Goal: Entertainment & Leisure: Browse casually

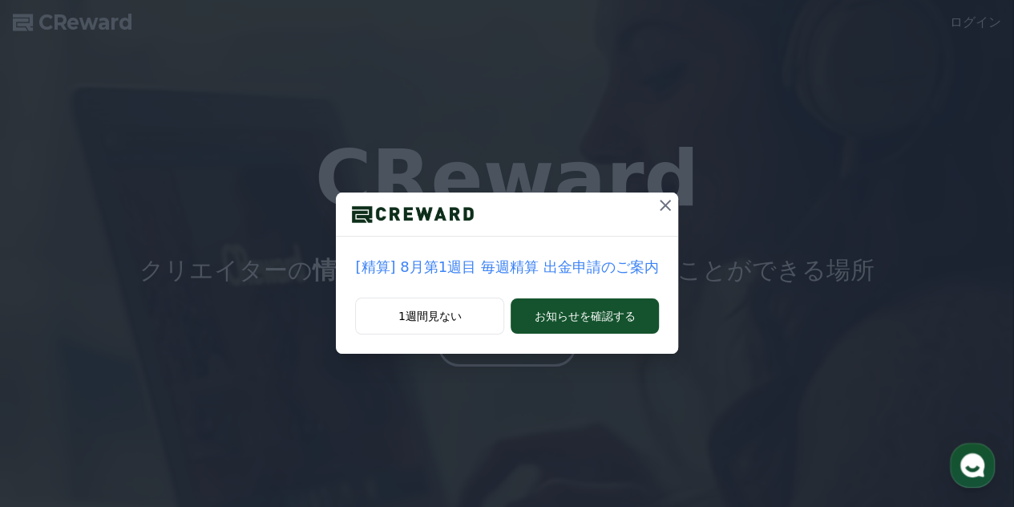
click at [662, 199] on icon at bounding box center [665, 205] width 19 height 19
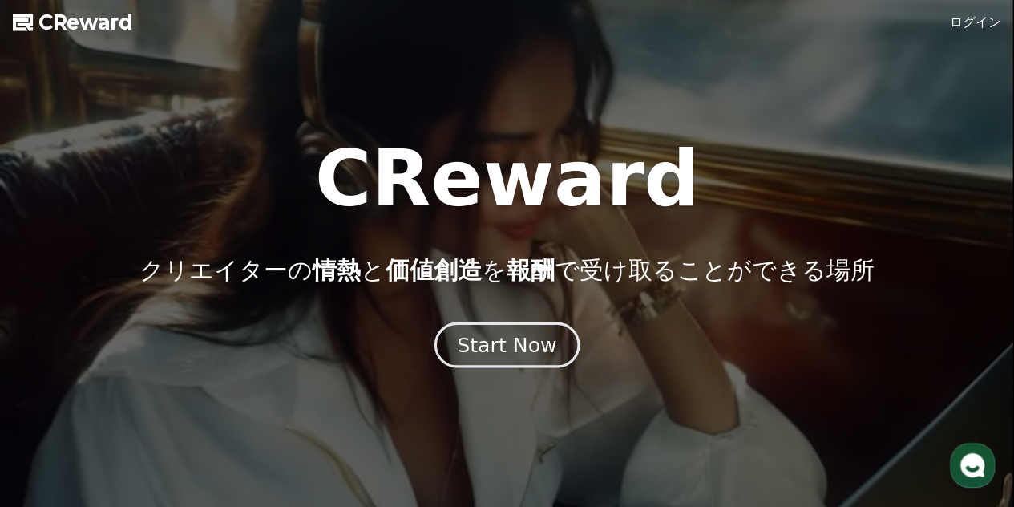
click at [514, 358] on button "Start Now" at bounding box center [506, 345] width 145 height 46
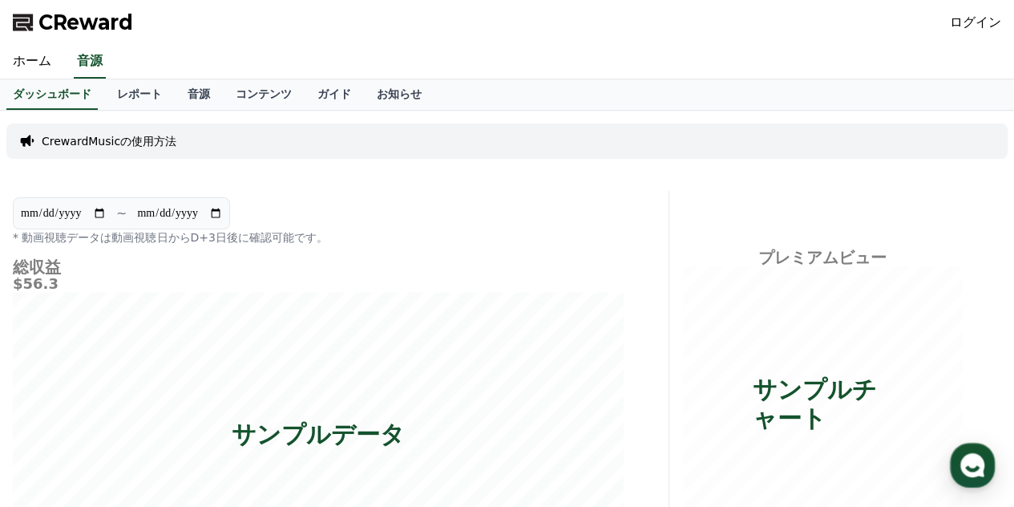
click at [944, 23] on div "CReward ログイン" at bounding box center [507, 22] width 1014 height 45
click at [968, 22] on link "ログイン" at bounding box center [975, 22] width 51 height 19
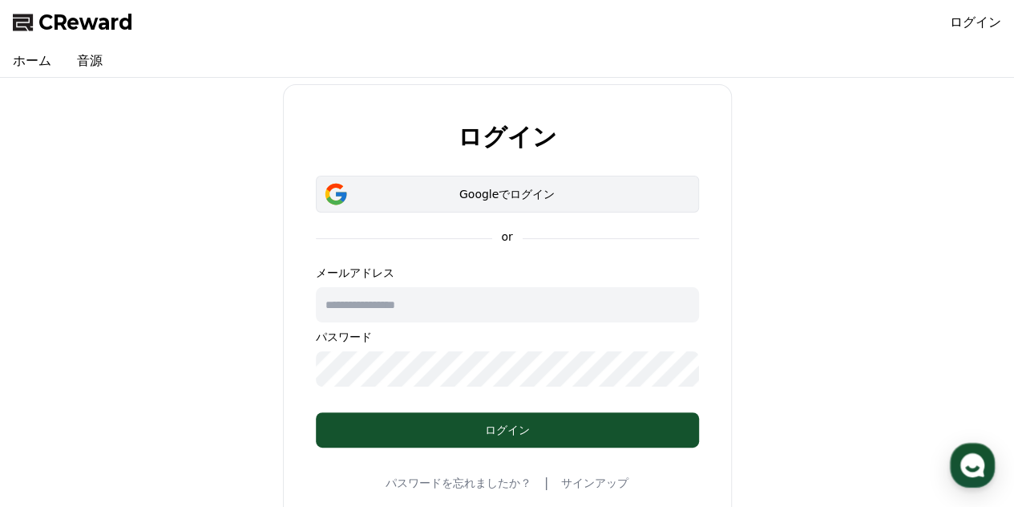
click at [476, 203] on button "Googleでログイン" at bounding box center [507, 194] width 383 height 37
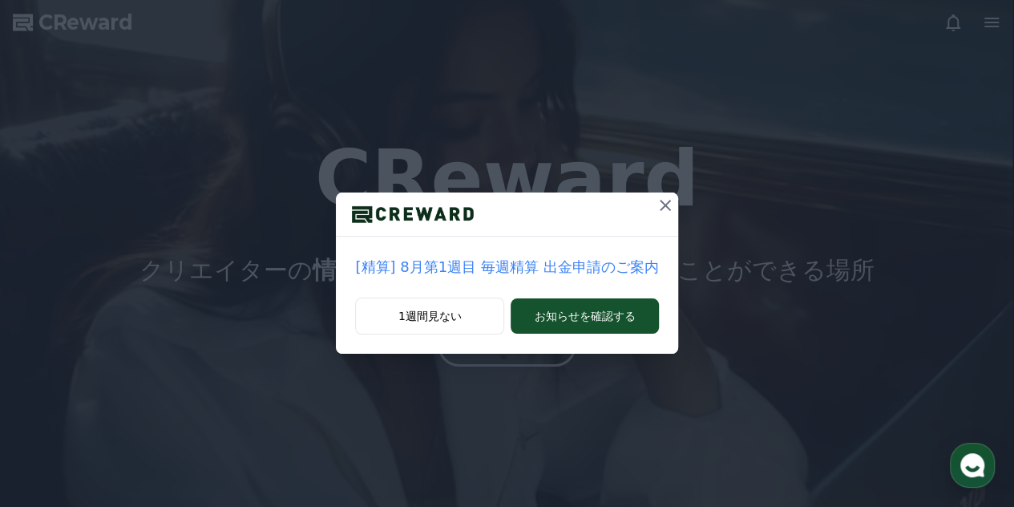
click at [665, 209] on icon at bounding box center [665, 205] width 19 height 19
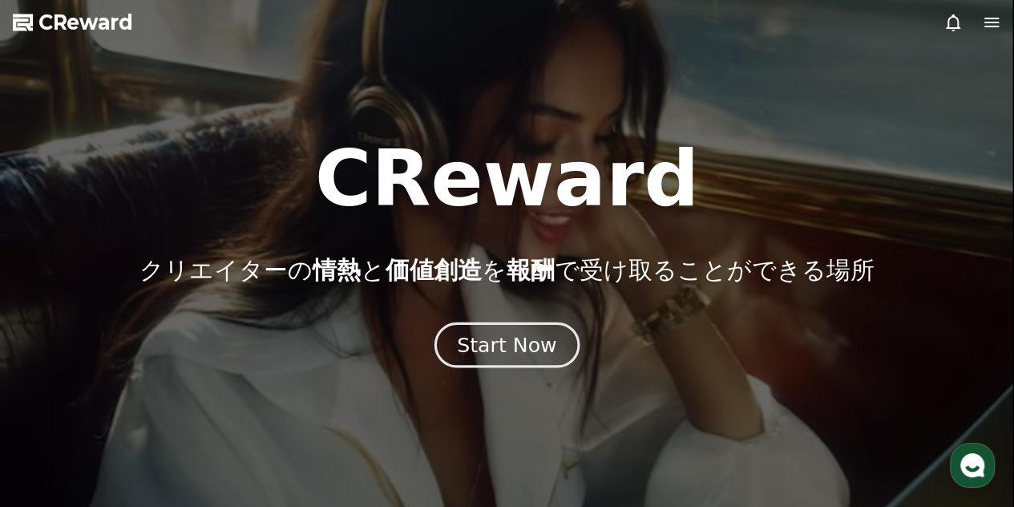
click at [539, 348] on div "Start Now" at bounding box center [506, 344] width 99 height 27
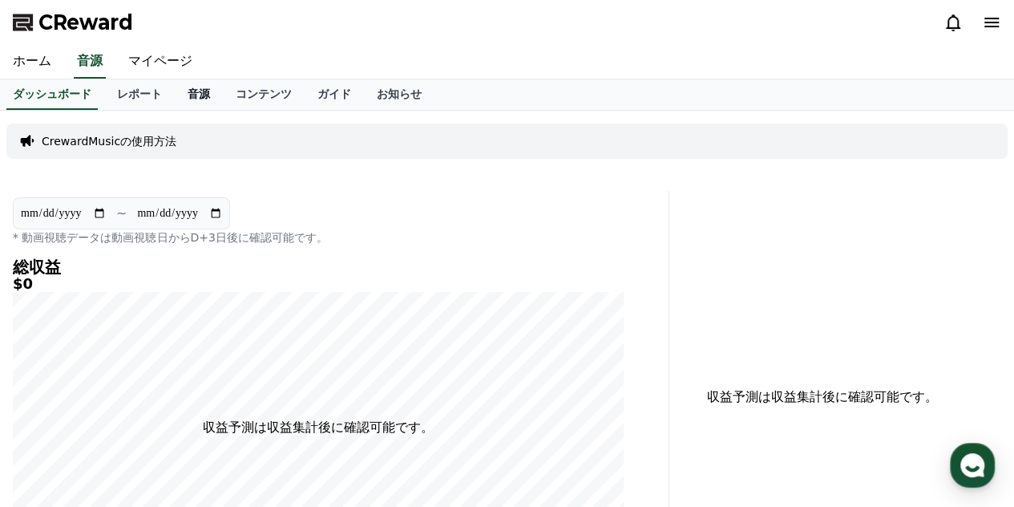
click at [175, 95] on link "音源" at bounding box center [199, 94] width 48 height 30
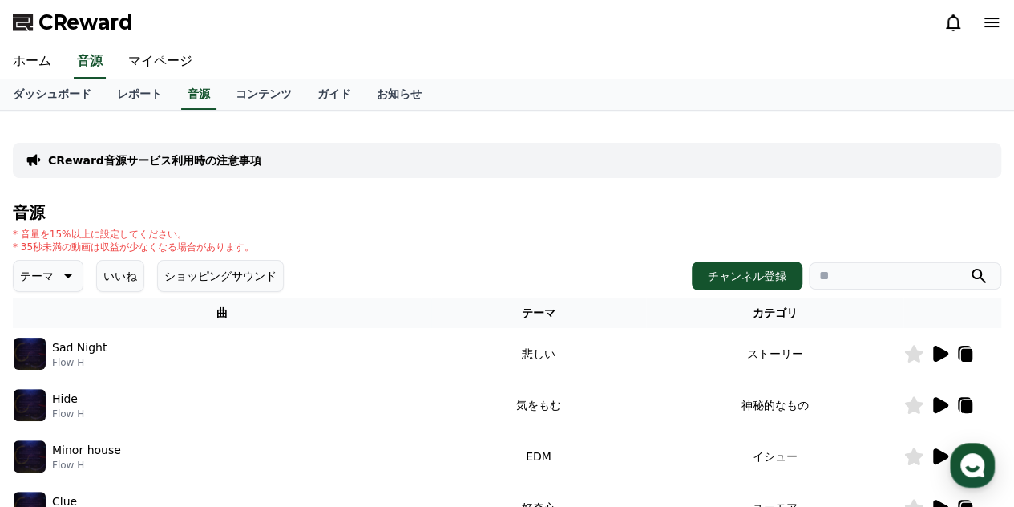
click at [57, 277] on icon at bounding box center [66, 275] width 19 height 19
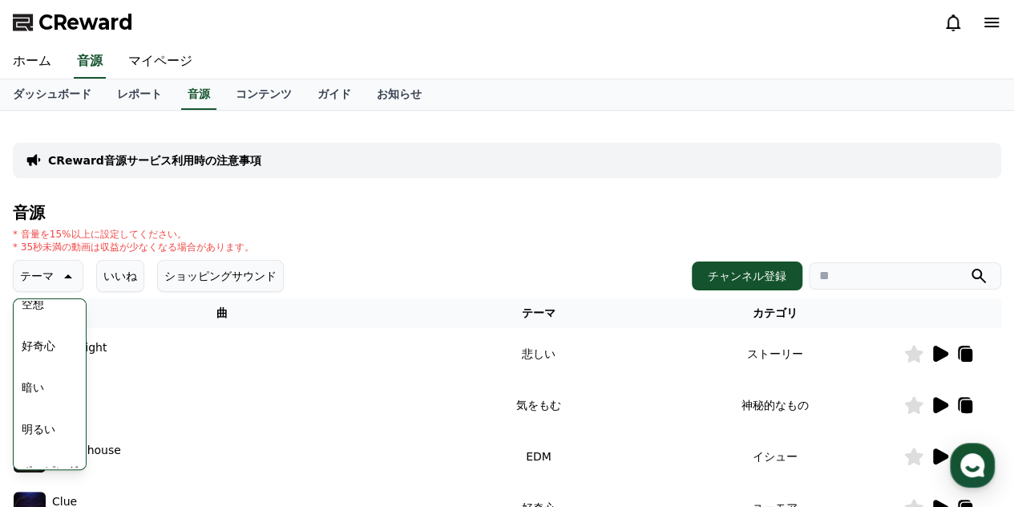
scroll to position [80, 0]
click at [38, 398] on button "明るい" at bounding box center [38, 404] width 46 height 35
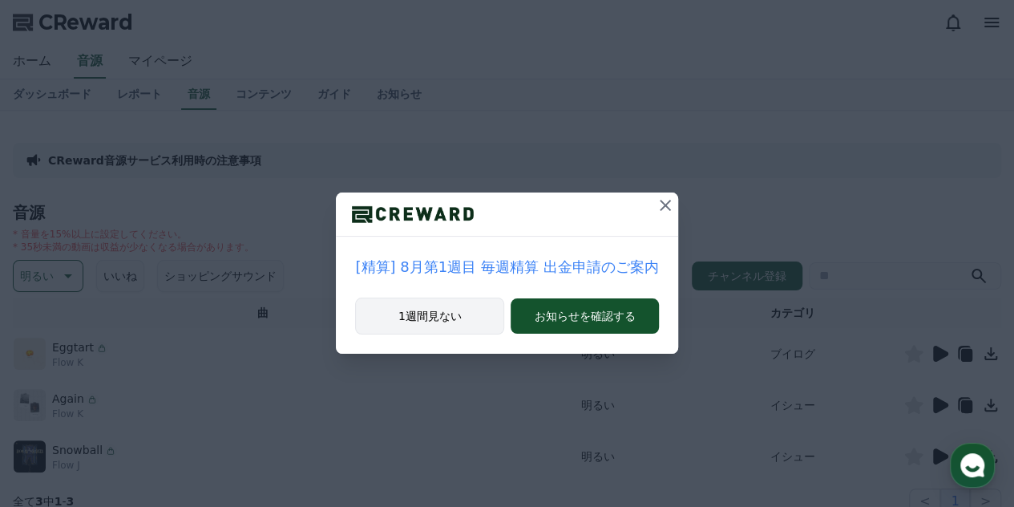
click at [419, 304] on button "1週間見ない" at bounding box center [429, 315] width 149 height 37
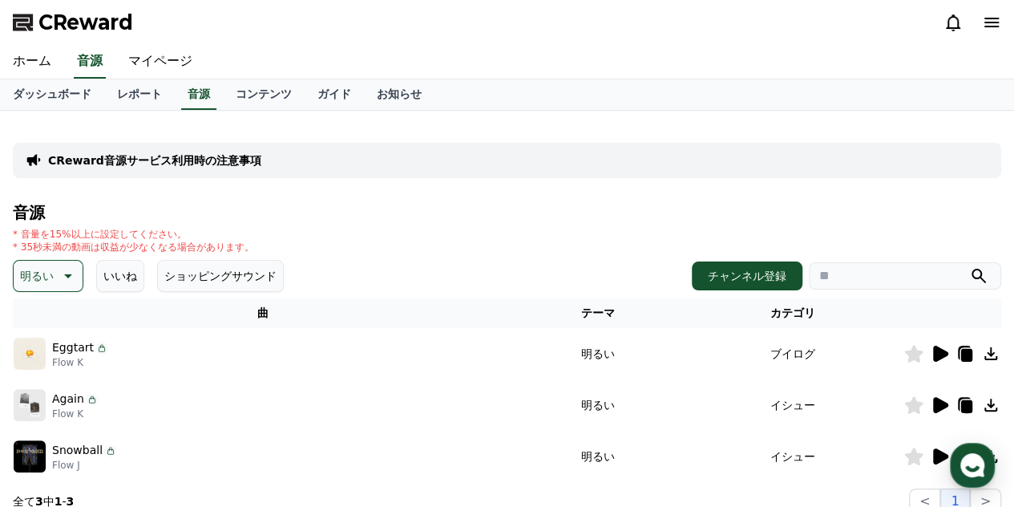
click at [935, 350] on icon at bounding box center [940, 354] width 15 height 16
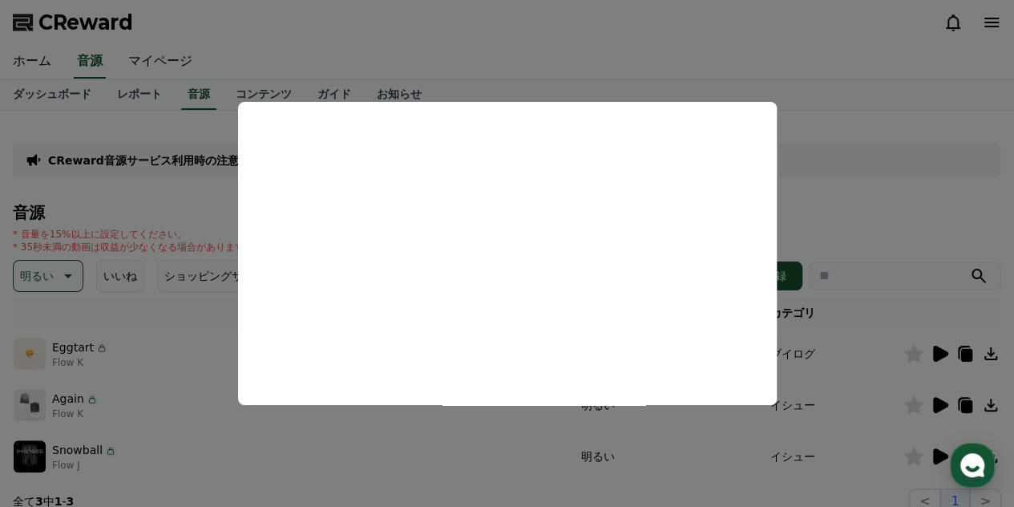
click at [628, 46] on button "close modal" at bounding box center [507, 253] width 1014 height 507
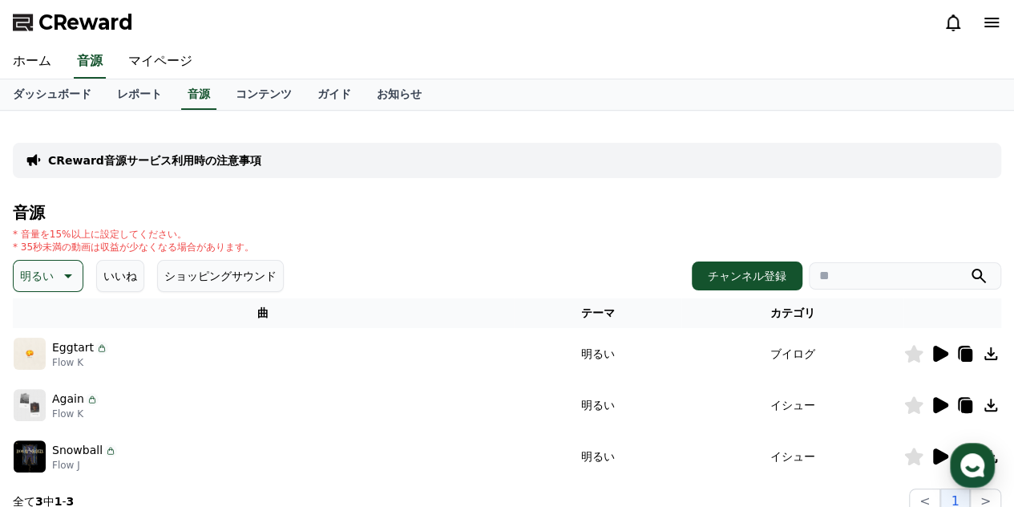
click at [57, 269] on icon at bounding box center [66, 275] width 19 height 19
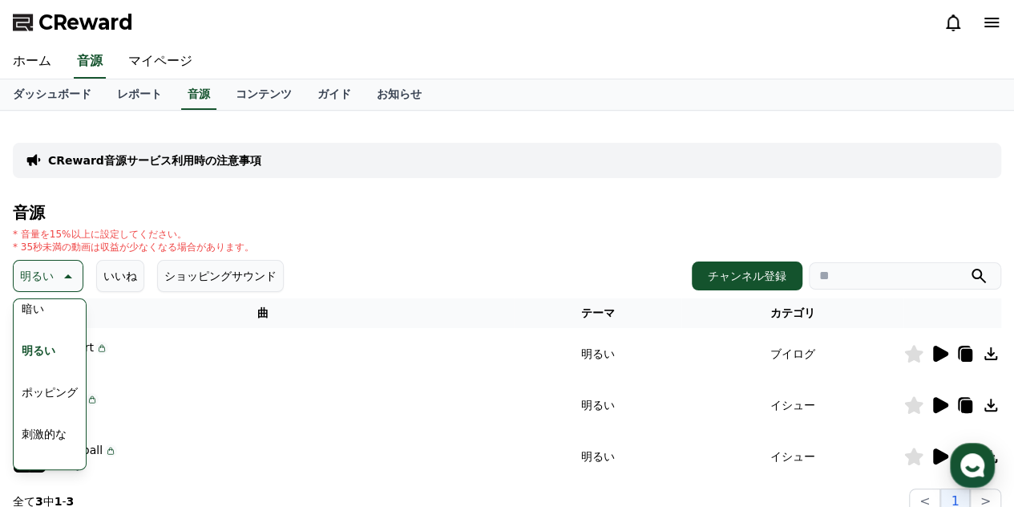
scroll to position [160, 0]
click at [37, 373] on button "ポッピング" at bounding box center [49, 366] width 69 height 35
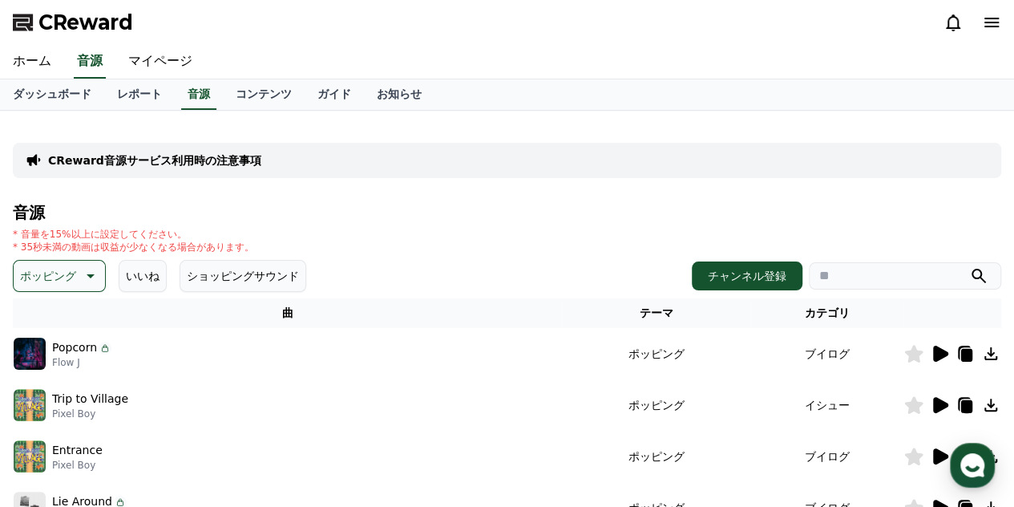
click at [956, 355] on icon at bounding box center [965, 353] width 19 height 19
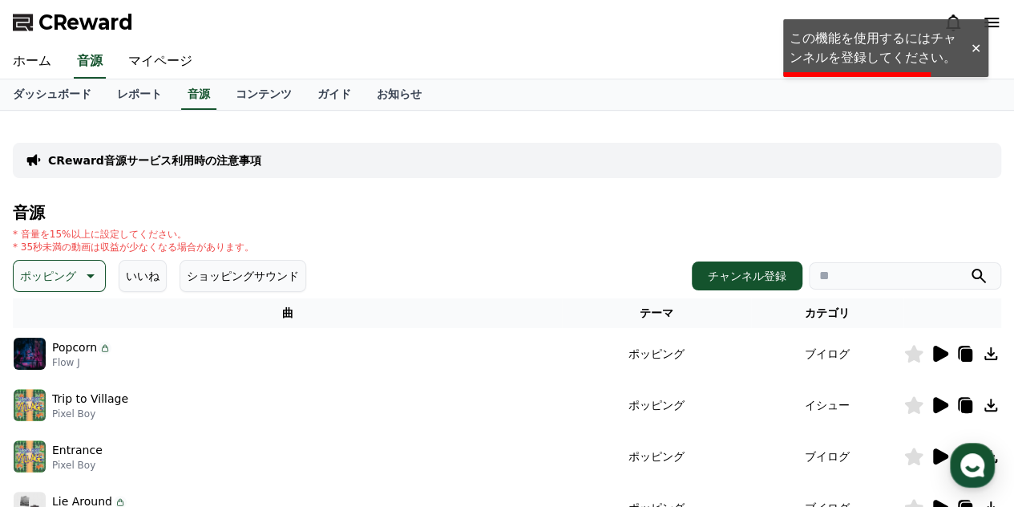
click at [945, 354] on icon at bounding box center [940, 354] width 15 height 16
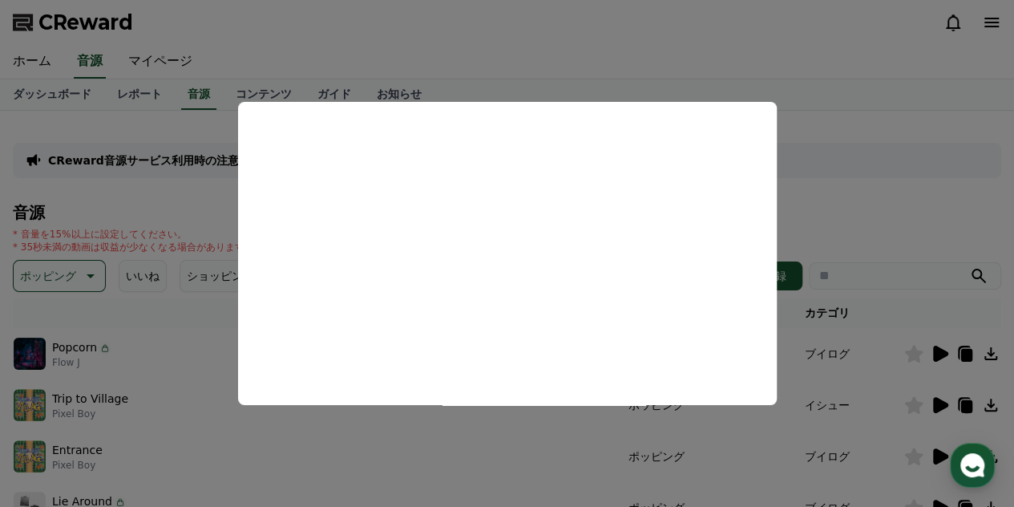
click at [189, 317] on button "close modal" at bounding box center [507, 253] width 1014 height 507
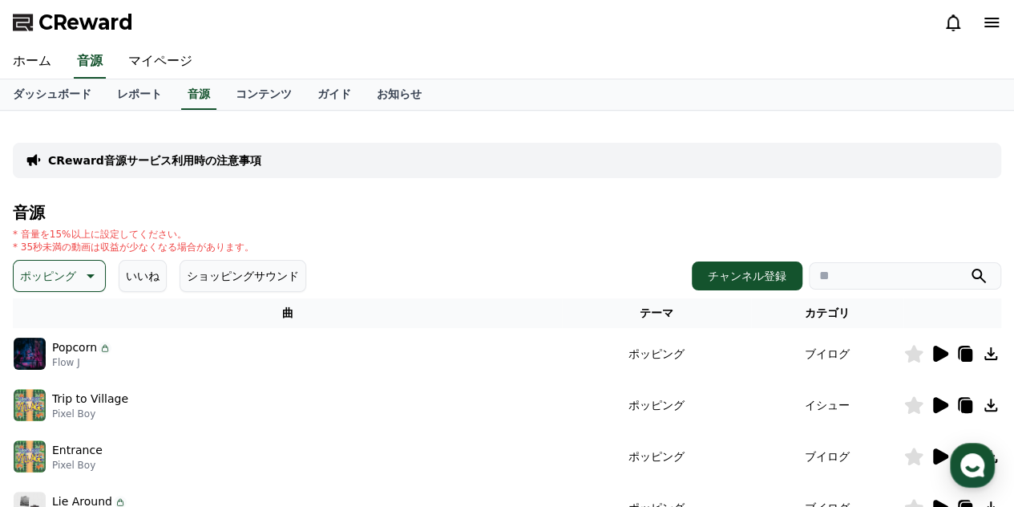
click at [220, 269] on button "ショッピングサウンド" at bounding box center [243, 276] width 127 height 32
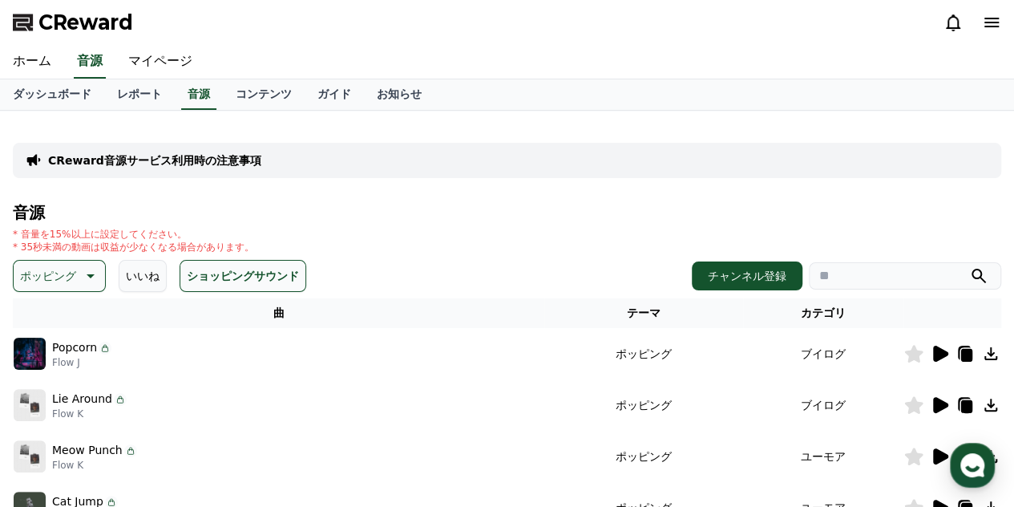
click at [119, 269] on button "いいね" at bounding box center [143, 276] width 48 height 32
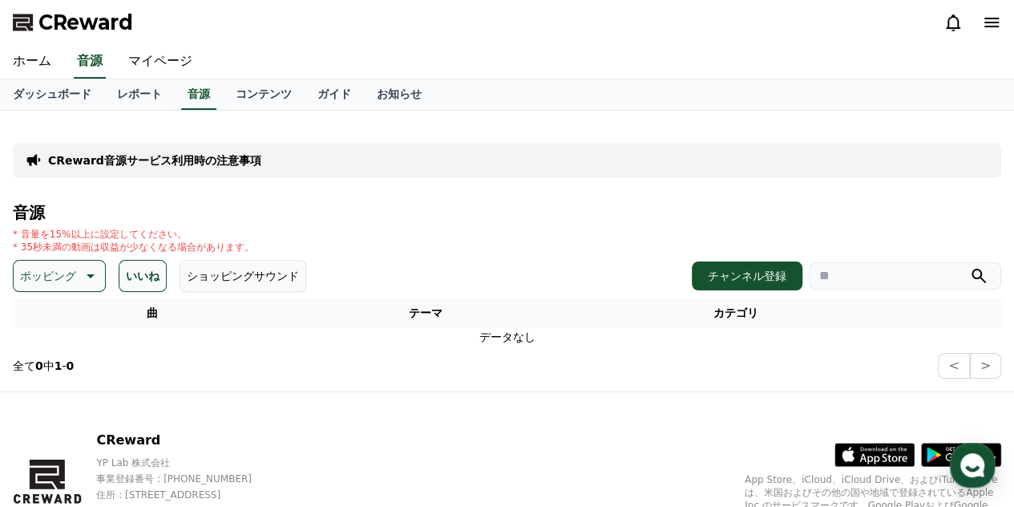
click at [56, 278] on p "ポッピング" at bounding box center [48, 276] width 56 height 22
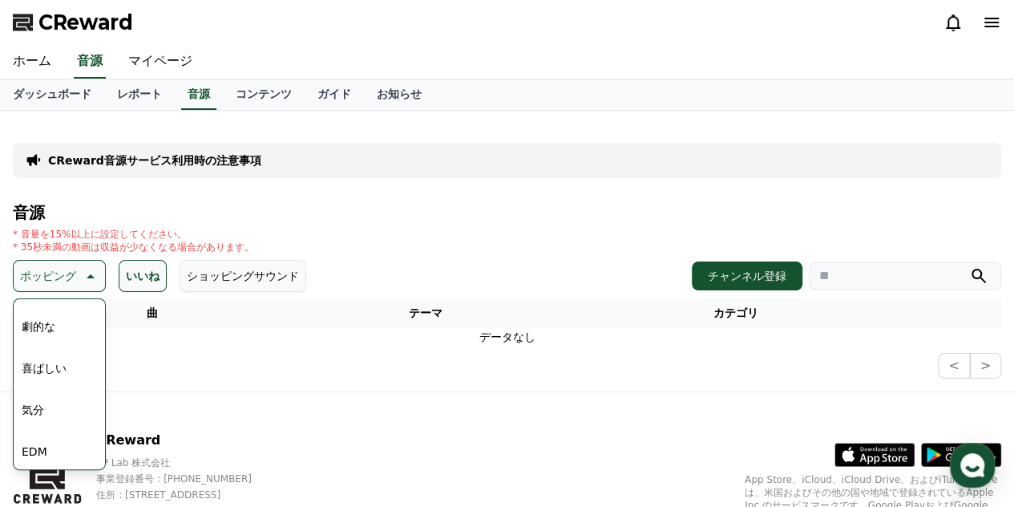
scroll to position [401, 0]
click at [45, 373] on button "気分" at bounding box center [32, 375] width 35 height 35
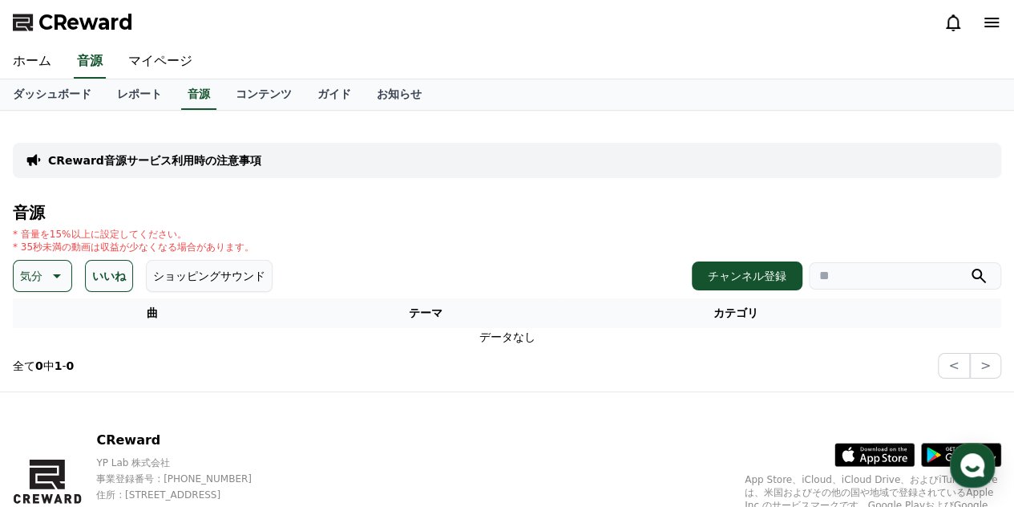
click at [106, 278] on button "いいね" at bounding box center [109, 276] width 48 height 32
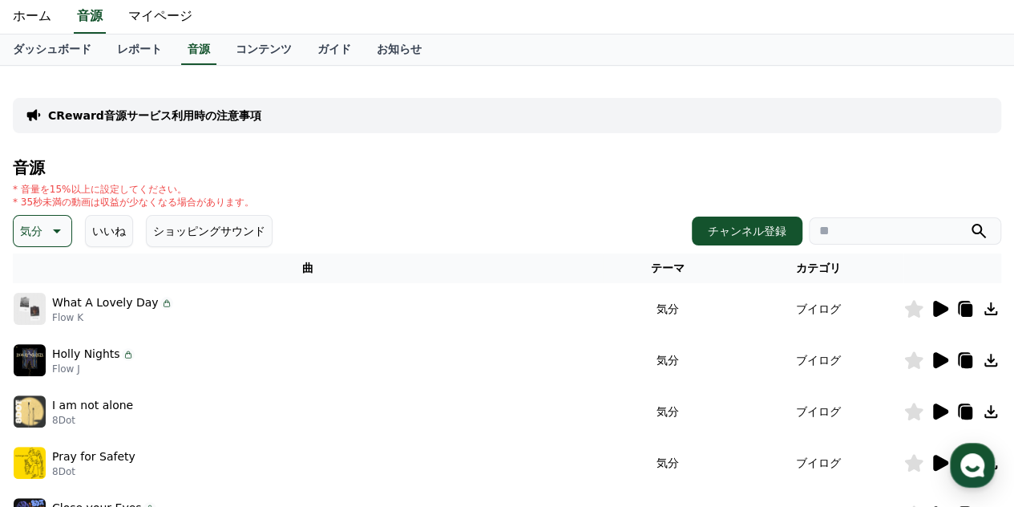
scroll to position [80, 0]
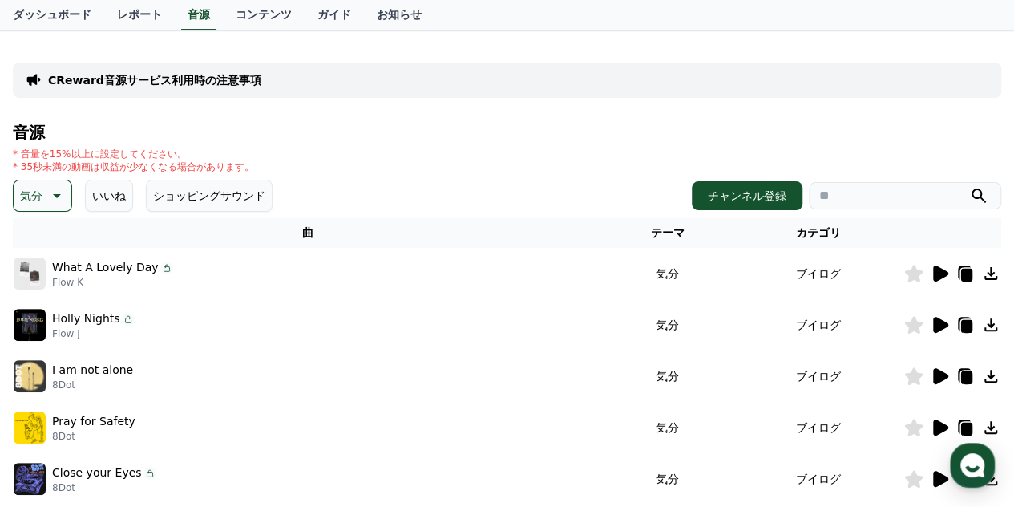
click at [928, 281] on div at bounding box center [952, 273] width 96 height 19
click at [943, 278] on icon at bounding box center [939, 273] width 19 height 19
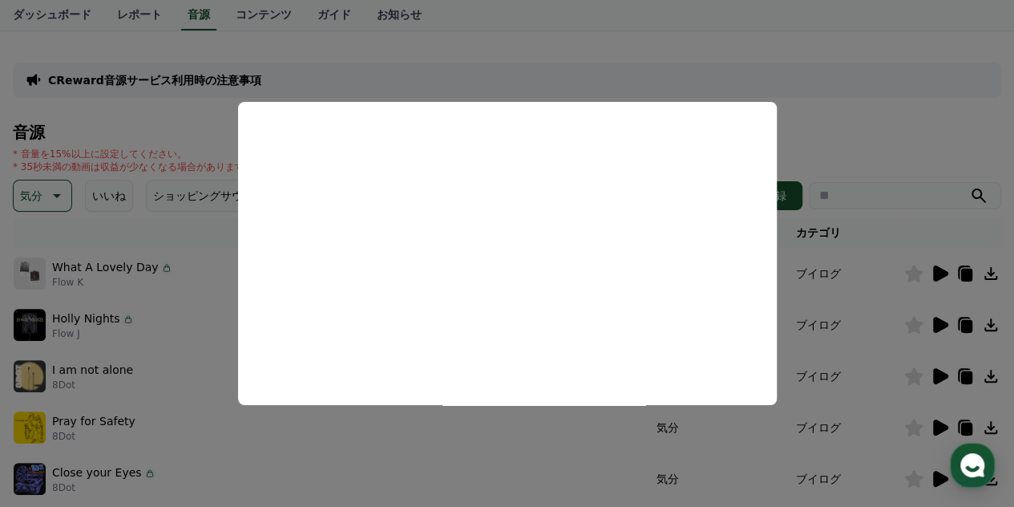
click at [252, 34] on button "close modal" at bounding box center [507, 253] width 1014 height 507
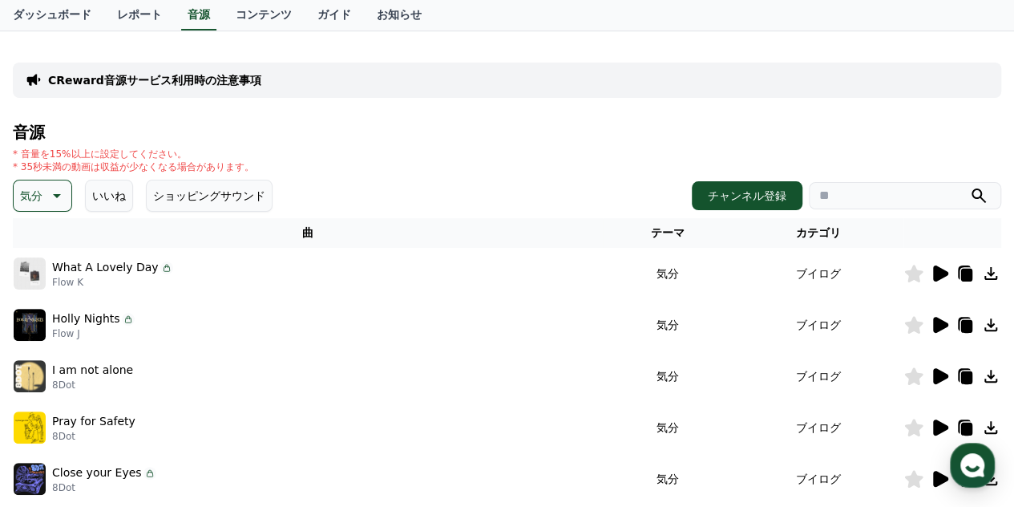
click at [43, 196] on button "気分" at bounding box center [42, 196] width 59 height 32
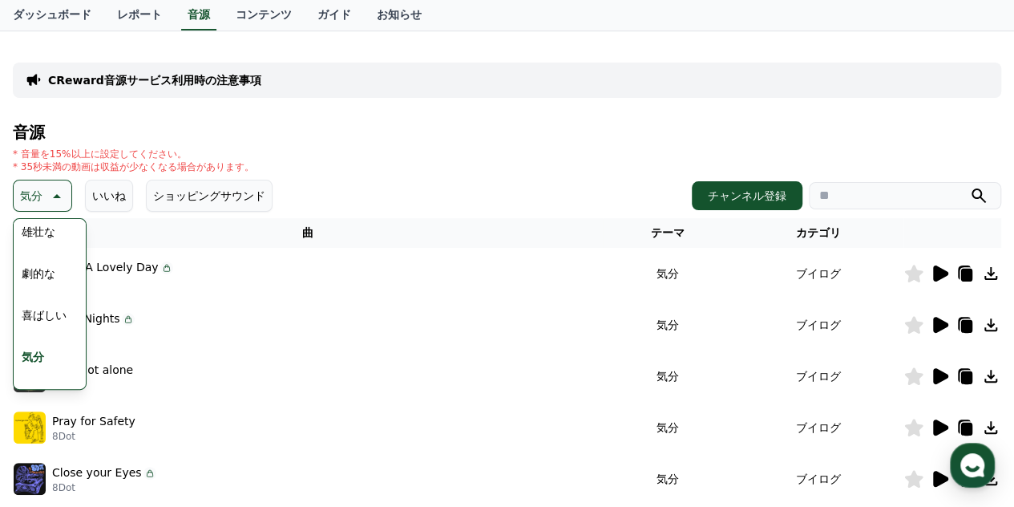
scroll to position [420, 0]
click at [38, 313] on button "EDM" at bounding box center [34, 318] width 38 height 35
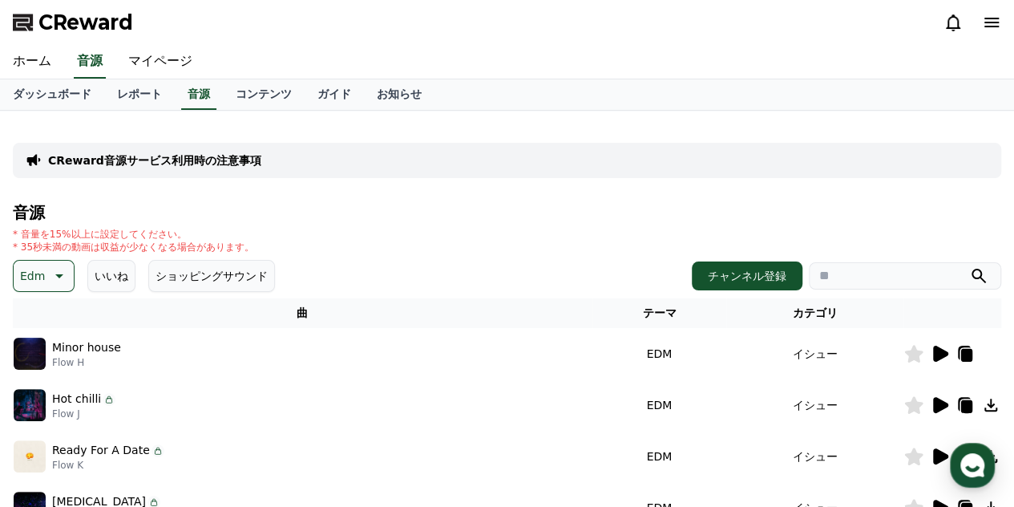
click at [938, 350] on icon at bounding box center [940, 354] width 15 height 16
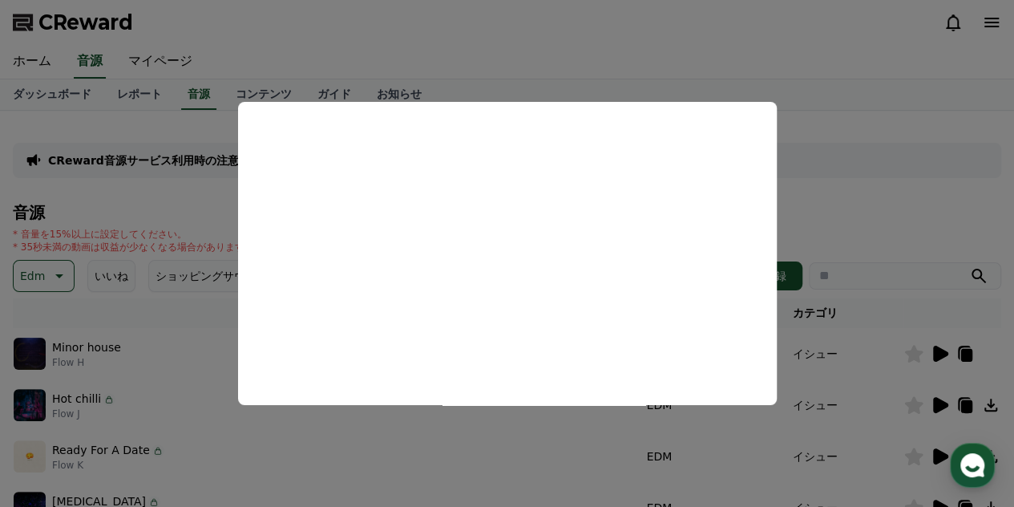
click at [824, 196] on button "close modal" at bounding box center [507, 253] width 1014 height 507
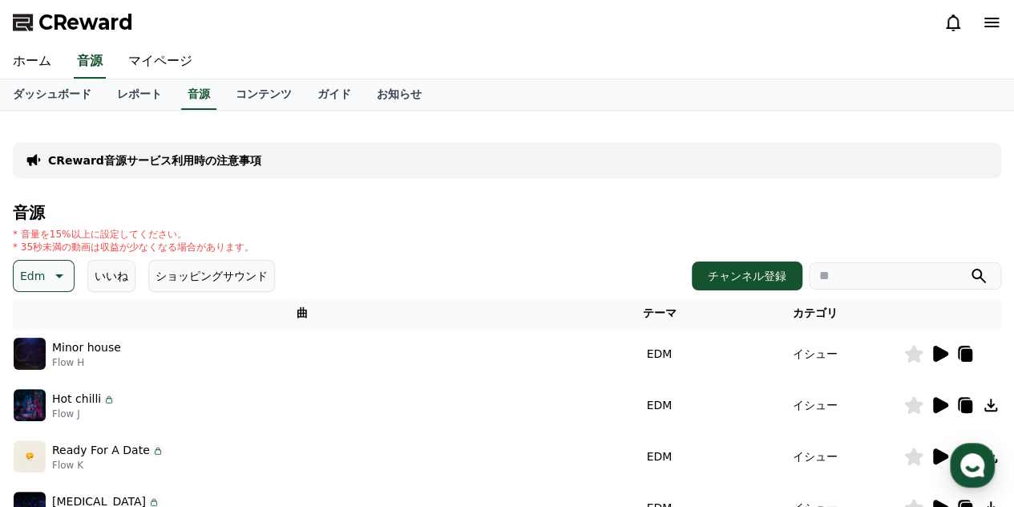
click at [18, 257] on div "音源 * 音量を15%以上に設定してください。 * 35秒未満の動画は収益が少なくなる場合があります。 Edm いいね ショッピングサウンド チャンネル登録 …" at bounding box center [507, 436] width 988 height 464
click at [35, 270] on p "Edm" at bounding box center [32, 276] width 25 height 22
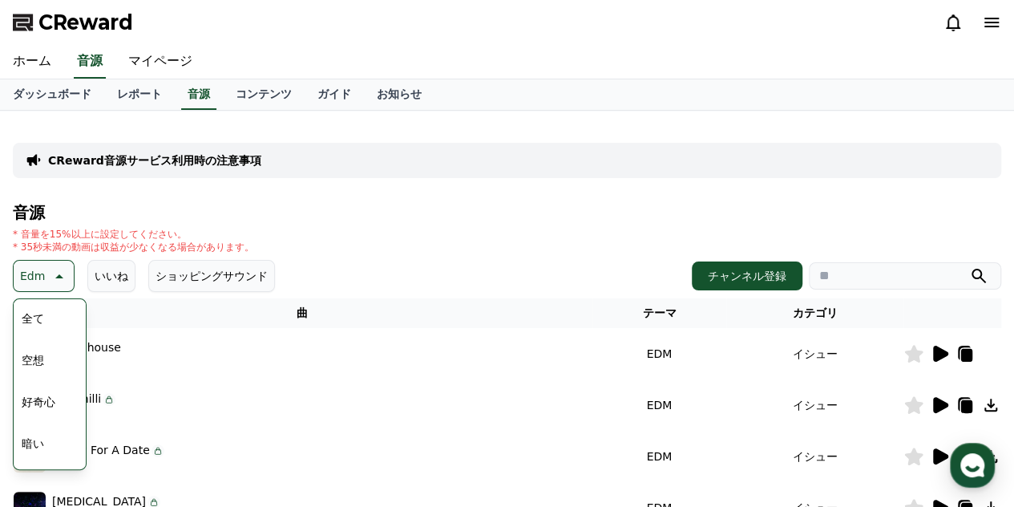
click at [34, 318] on button "全て" at bounding box center [32, 318] width 35 height 35
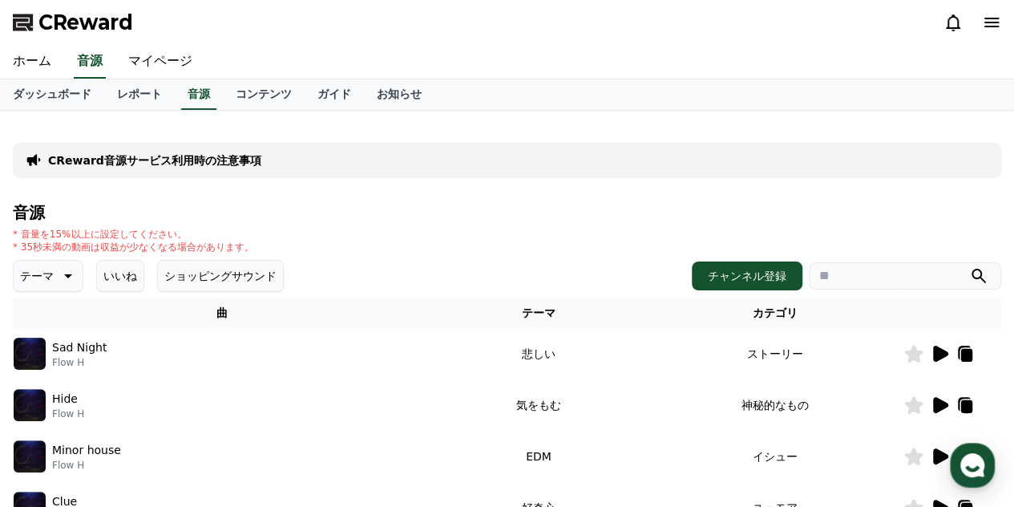
click at [174, 278] on button "ショッピングサウンド" at bounding box center [220, 276] width 127 height 32
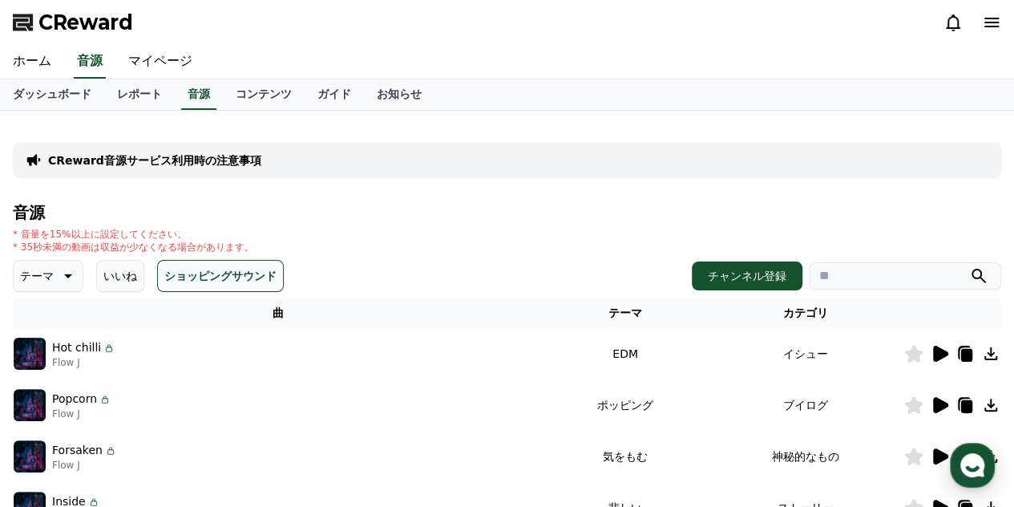
click at [160, 280] on button "ショッピングサウンド" at bounding box center [220, 276] width 127 height 32
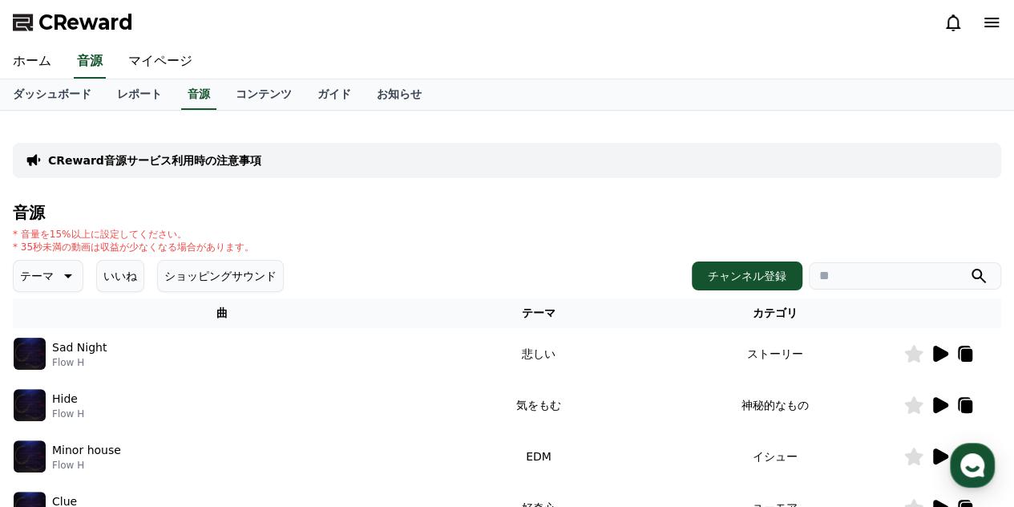
click at [855, 277] on input "search" at bounding box center [905, 275] width 192 height 27
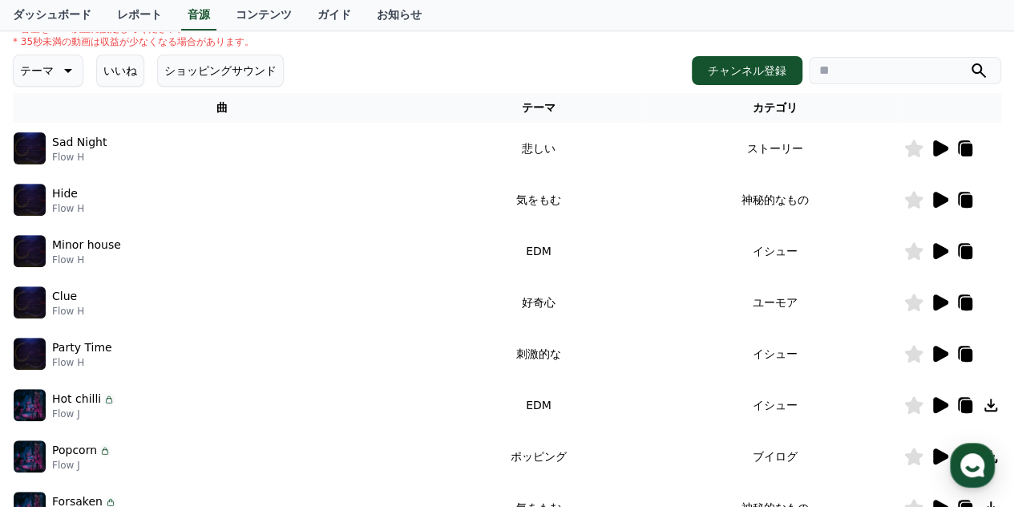
scroll to position [240, 0]
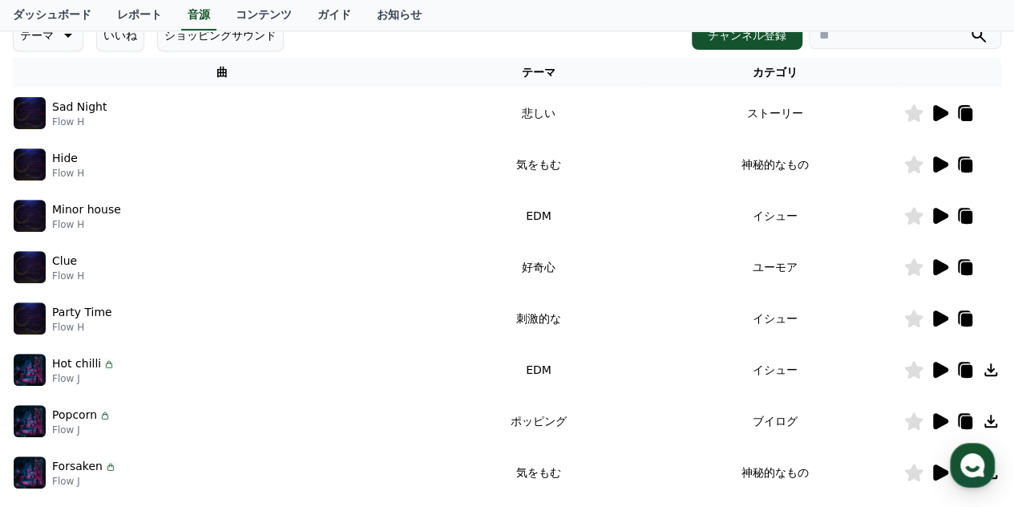
click at [945, 319] on icon at bounding box center [940, 318] width 15 height 16
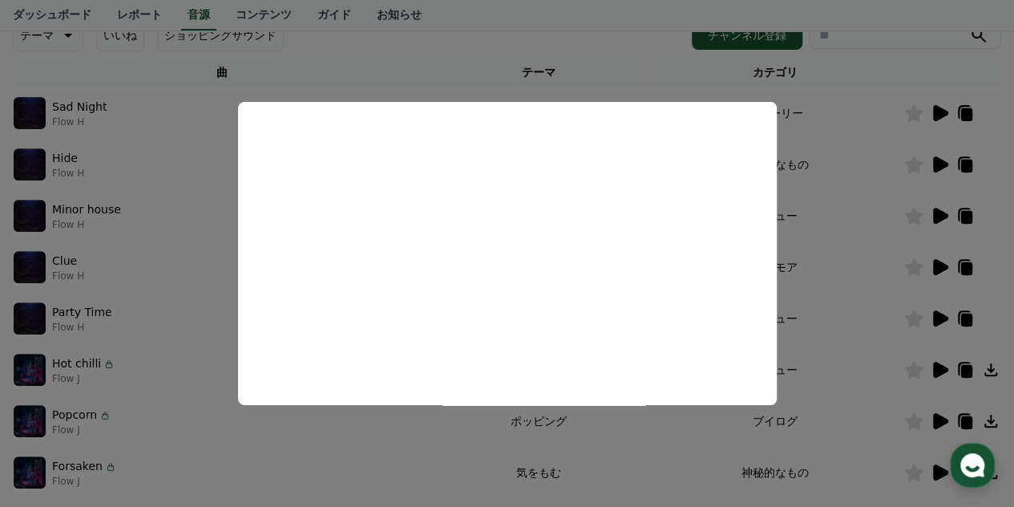
click at [856, 61] on button "close modal" at bounding box center [507, 253] width 1014 height 507
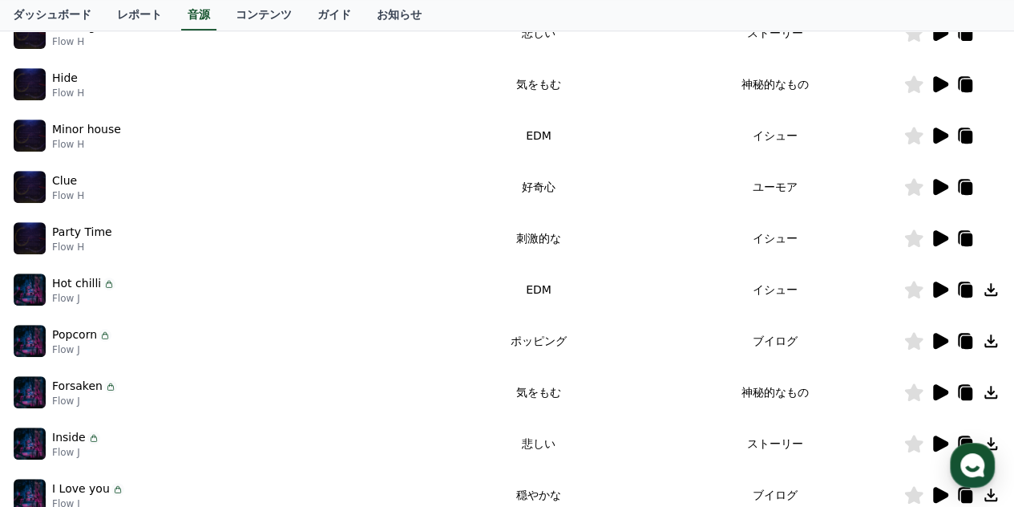
scroll to position [401, 0]
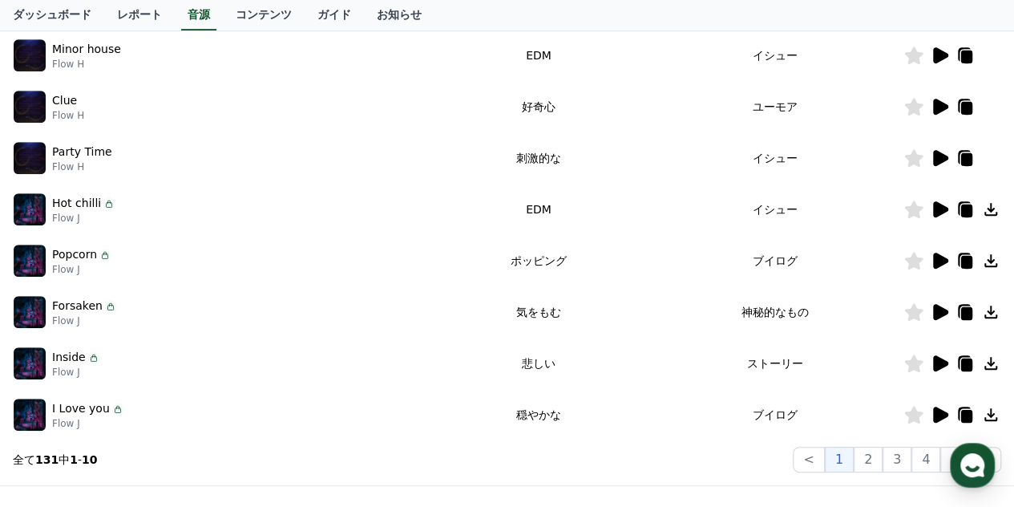
click at [942, 257] on icon at bounding box center [940, 261] width 15 height 16
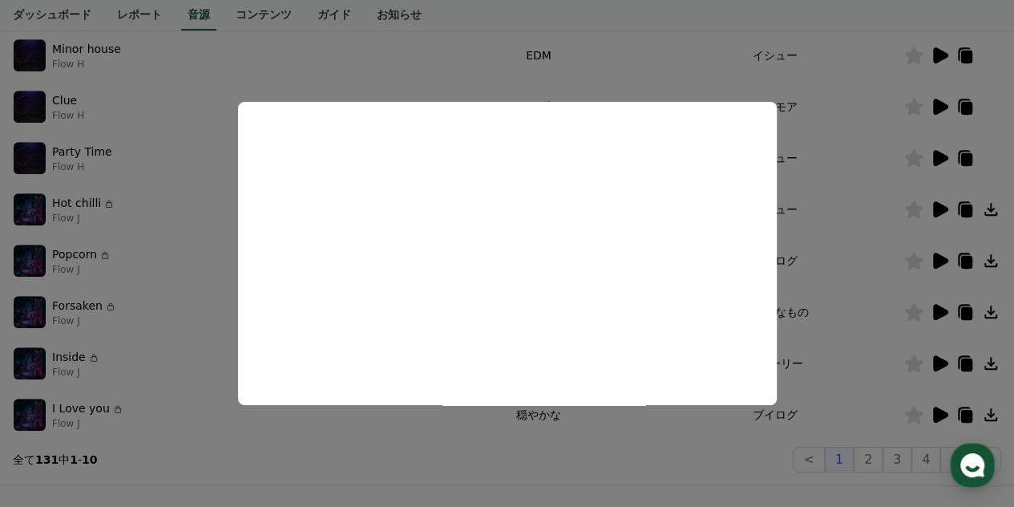
click at [848, 274] on button "close modal" at bounding box center [507, 253] width 1014 height 507
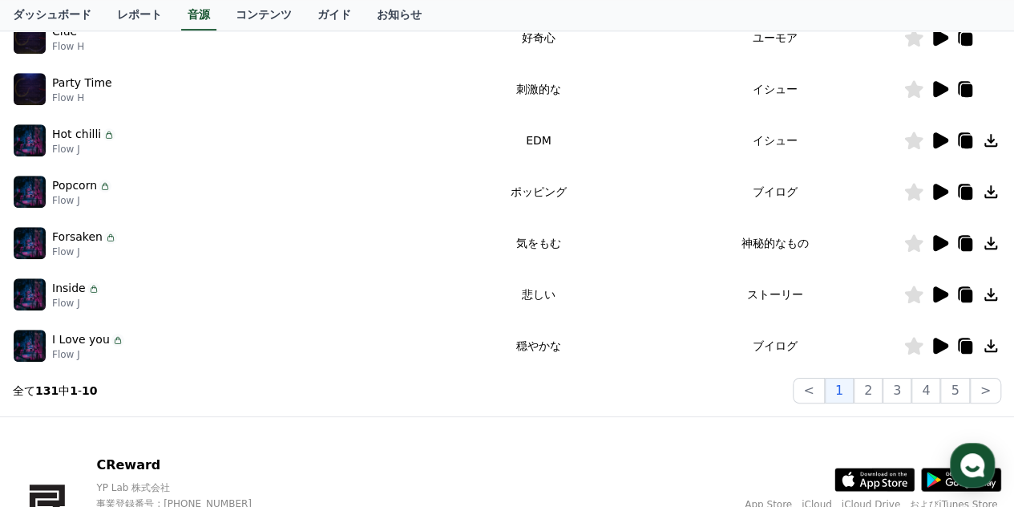
scroll to position [561, 0]
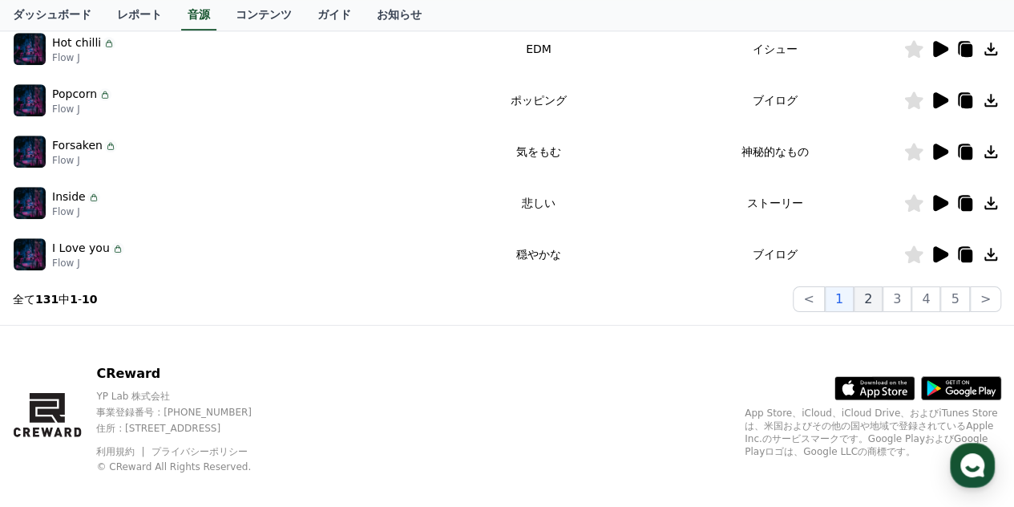
click at [869, 309] on button "2" at bounding box center [868, 299] width 29 height 26
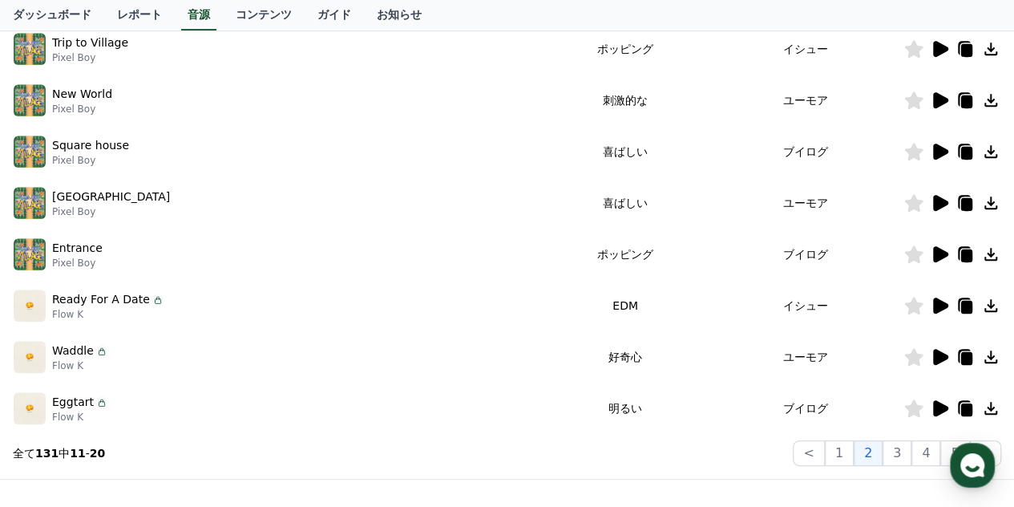
scroll to position [401, 0]
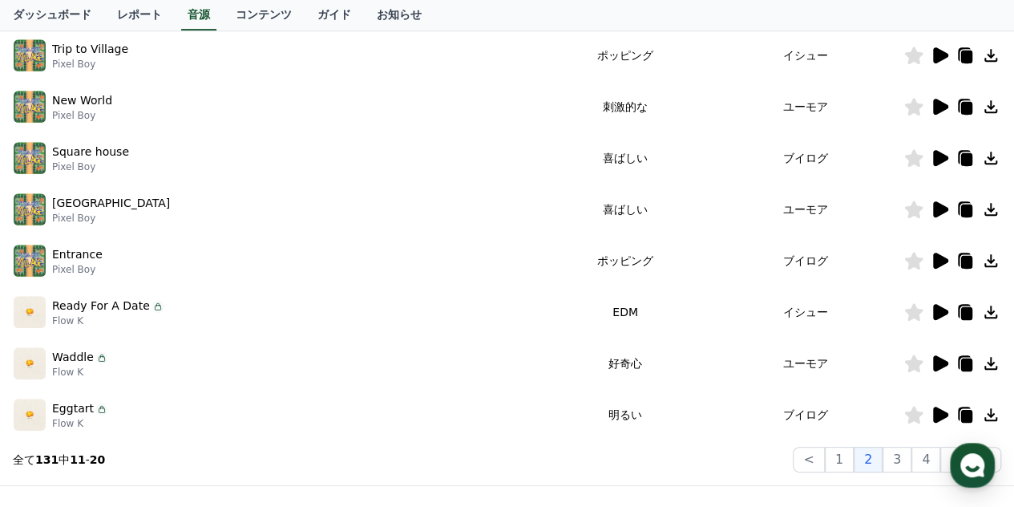
click at [944, 420] on icon at bounding box center [939, 414] width 19 height 19
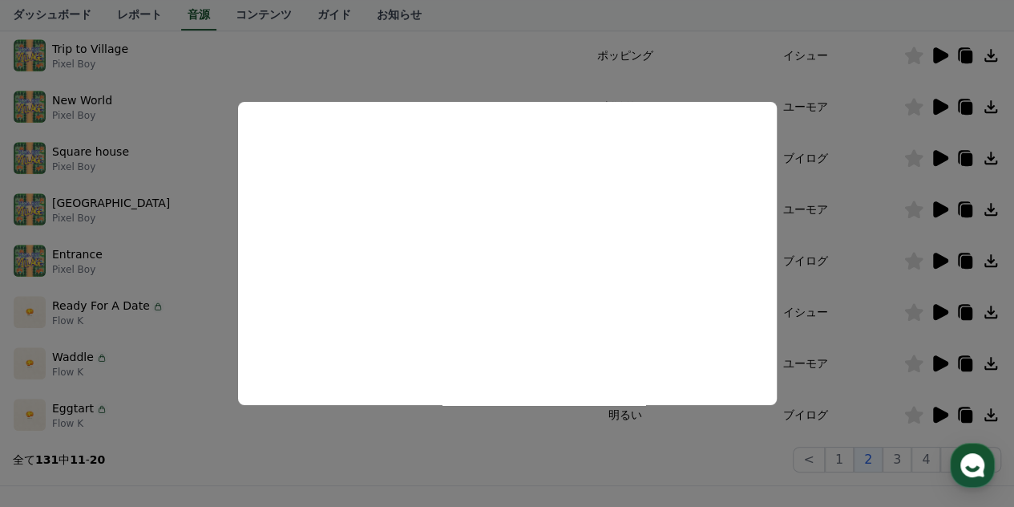
click at [825, 245] on button "close modal" at bounding box center [507, 253] width 1014 height 507
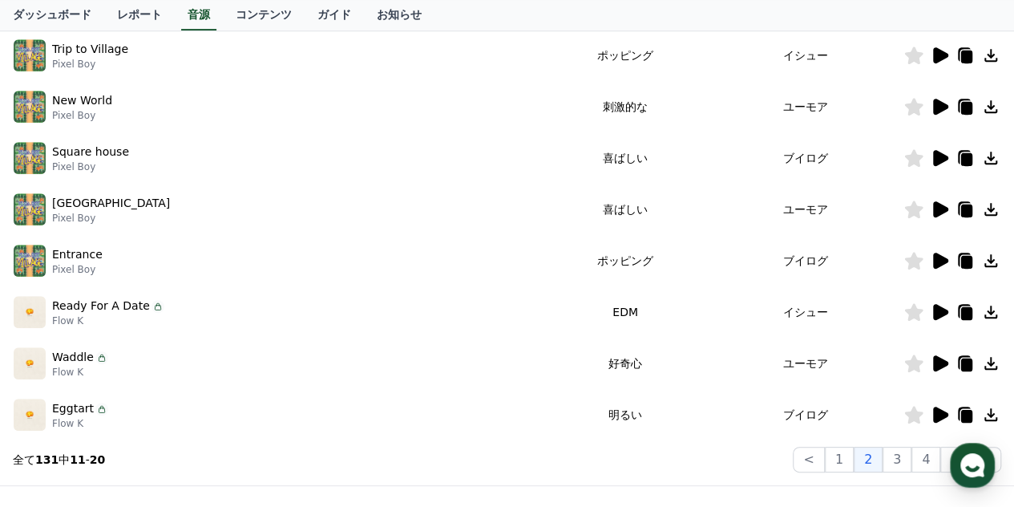
click at [943, 156] on icon at bounding box center [940, 158] width 15 height 16
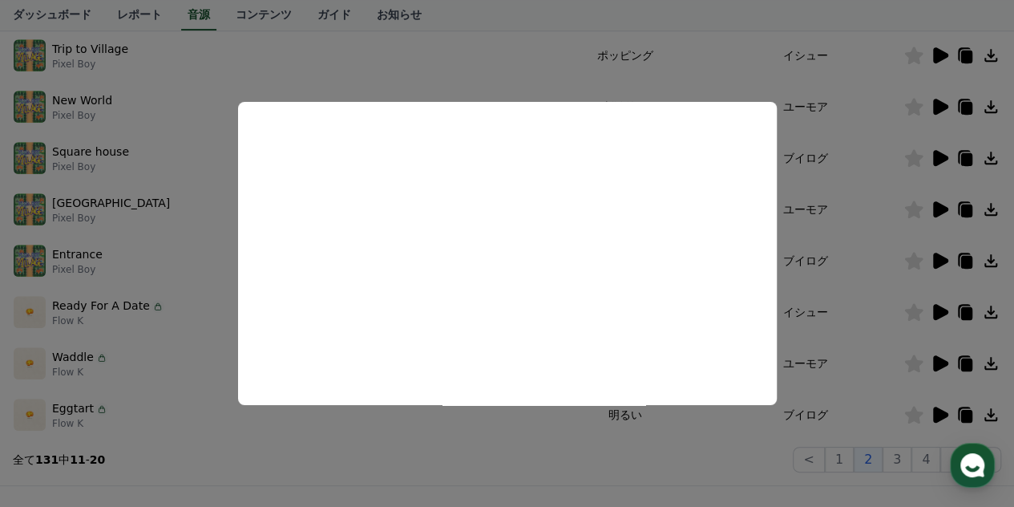
click at [832, 230] on button "close modal" at bounding box center [507, 253] width 1014 height 507
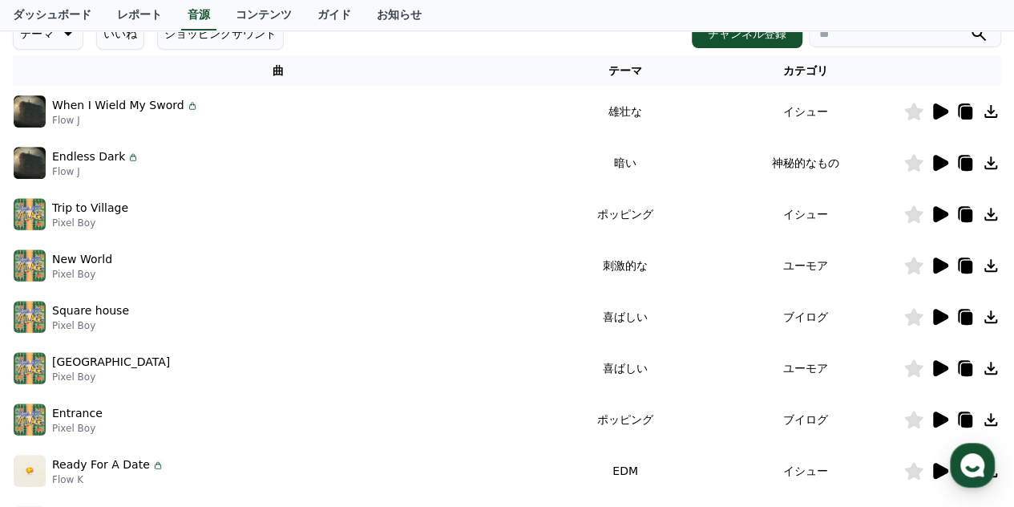
scroll to position [240, 0]
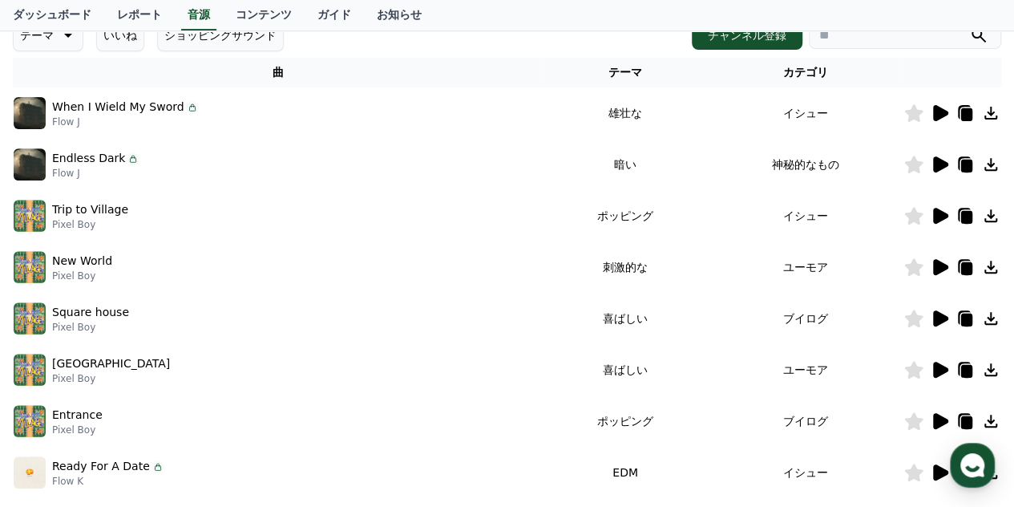
click at [948, 212] on icon at bounding box center [939, 215] width 19 height 19
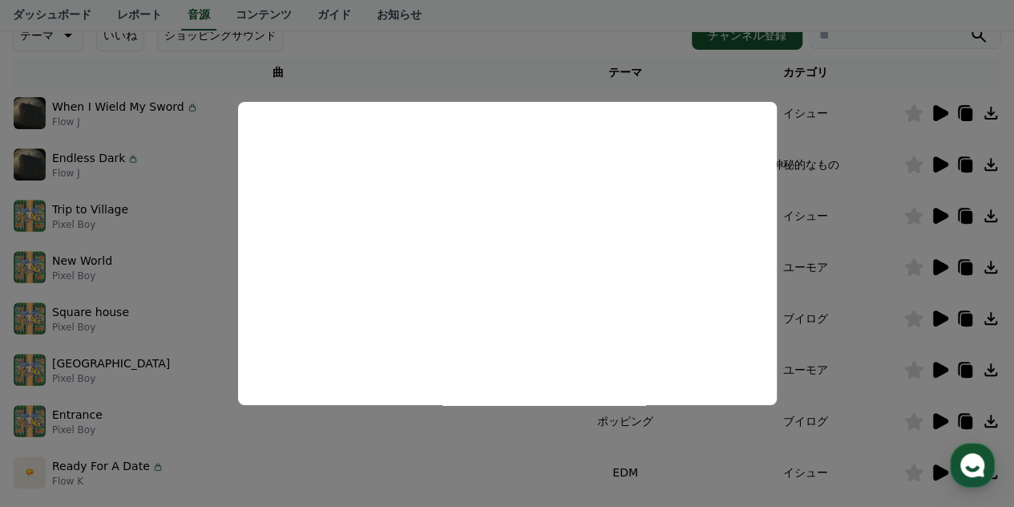
click at [846, 305] on button "close modal" at bounding box center [507, 253] width 1014 height 507
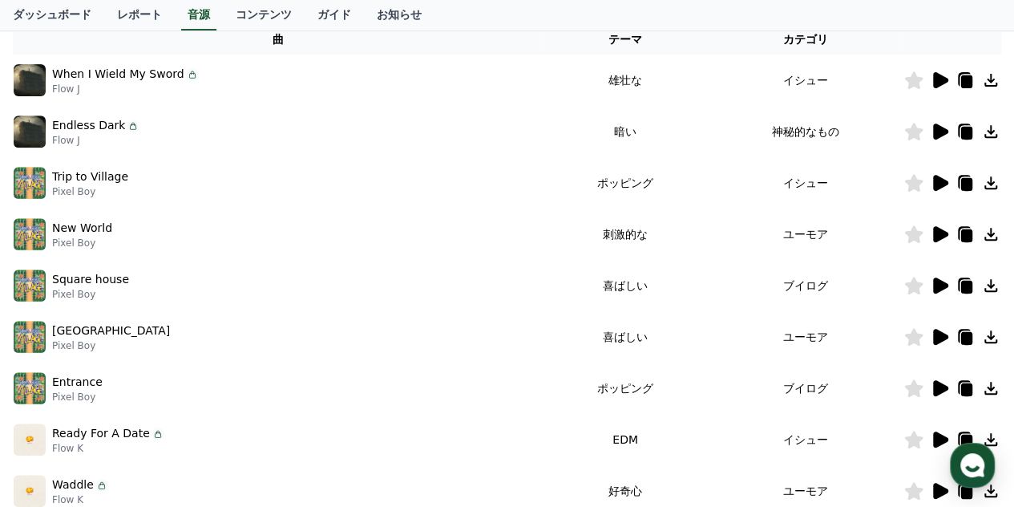
scroll to position [578, 0]
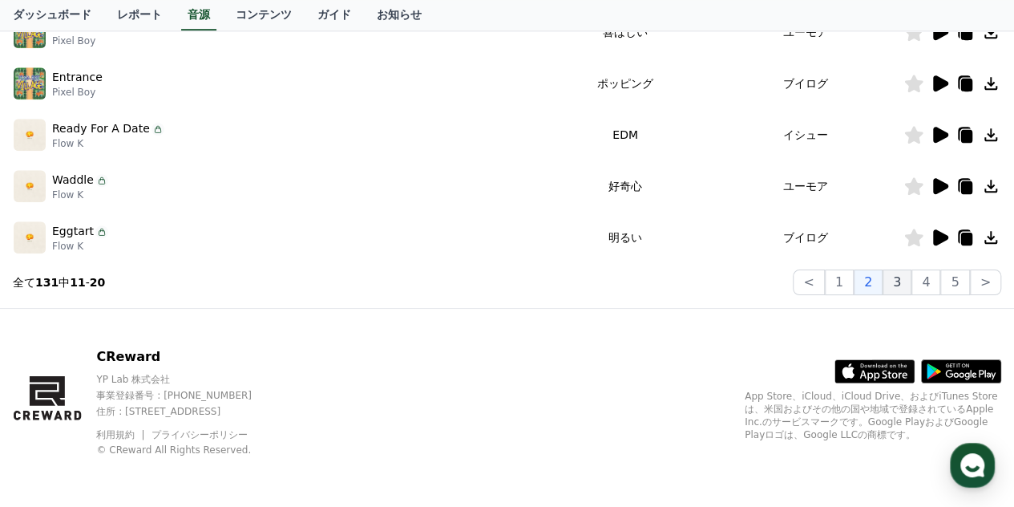
click at [909, 282] on button "3" at bounding box center [897, 282] width 29 height 26
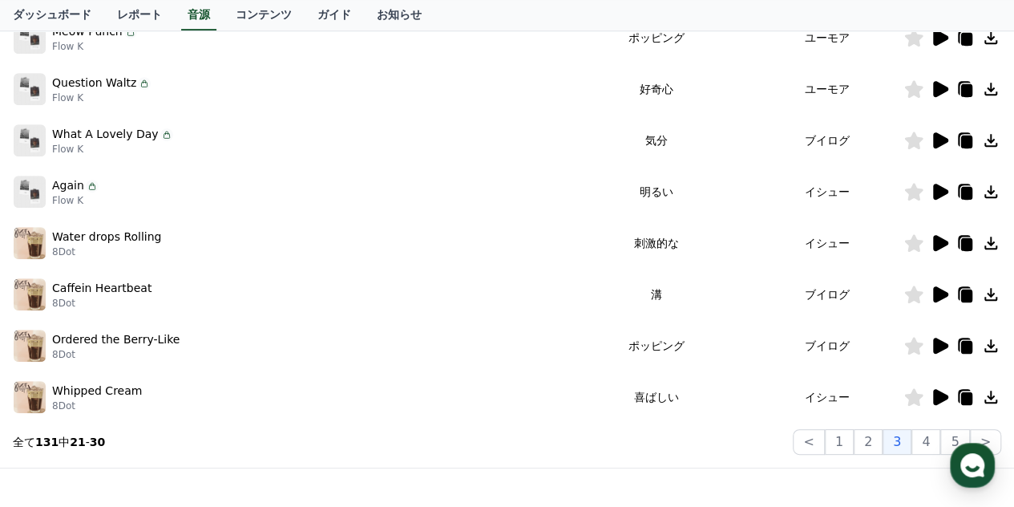
scroll to position [418, 0]
click at [934, 192] on icon at bounding box center [940, 192] width 15 height 16
